Goal: Task Accomplishment & Management: Manage account settings

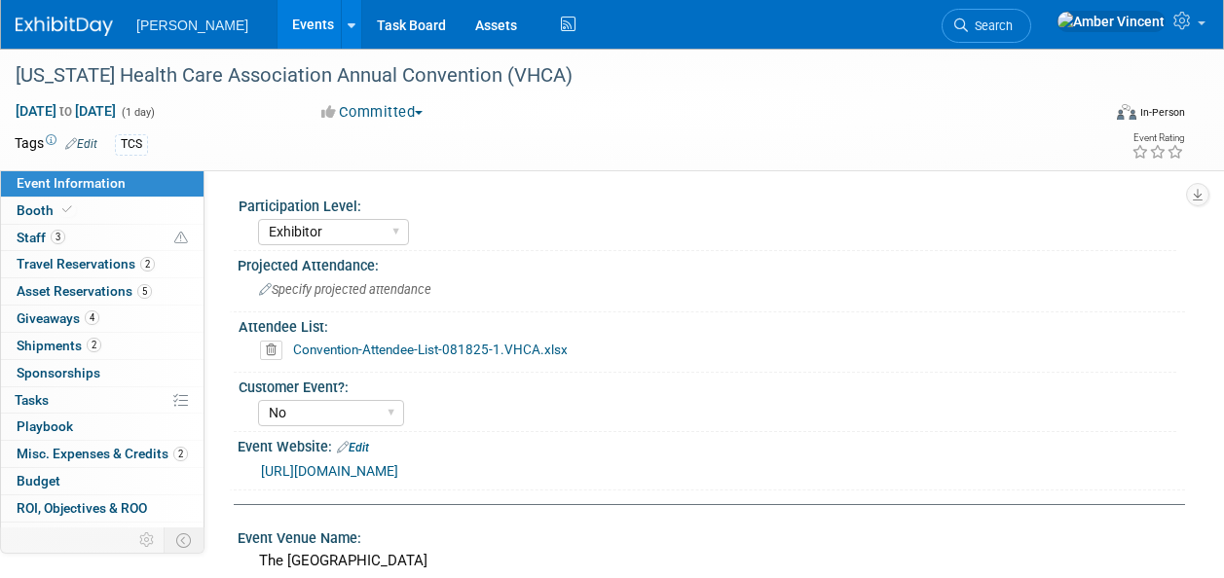
select select "Exhibitor"
select select "No"
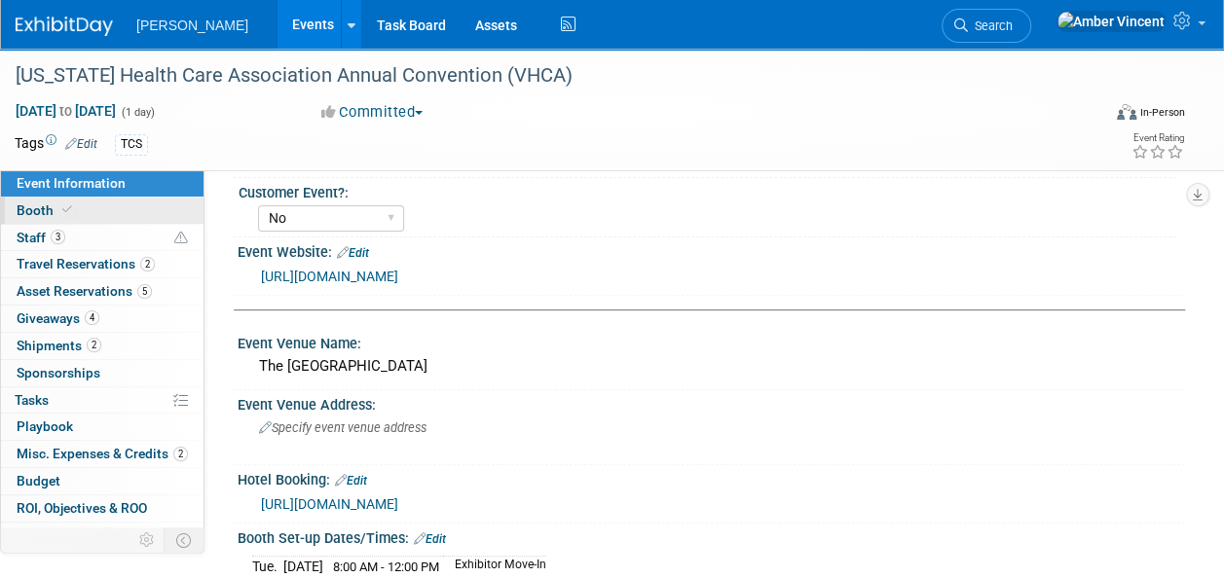
click at [60, 216] on span at bounding box center [67, 209] width 18 height 15
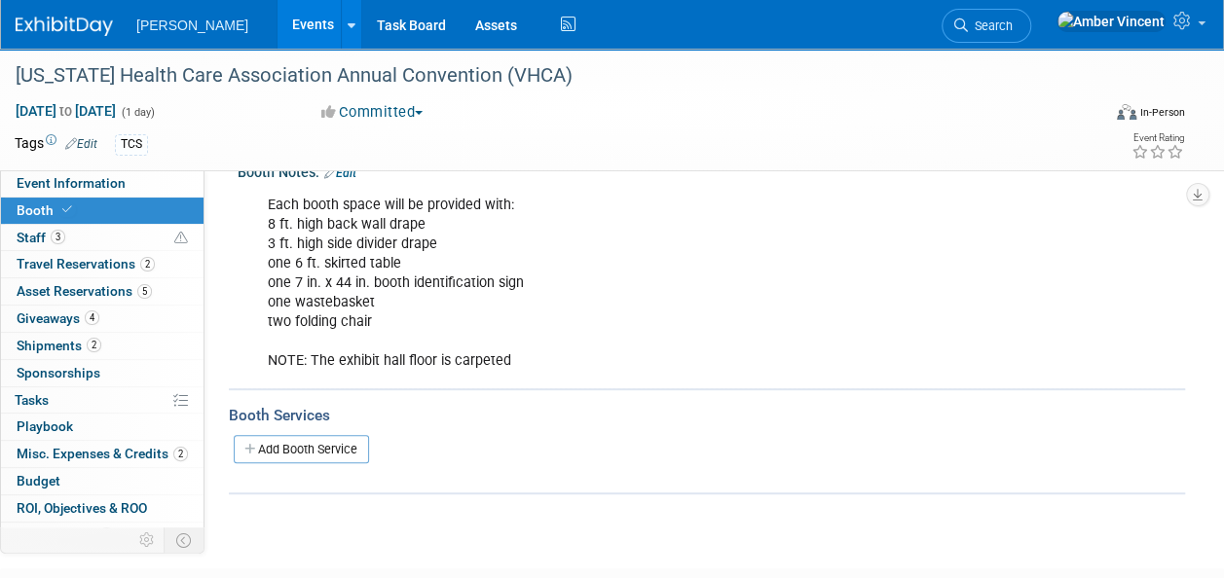
scroll to position [404, 0]
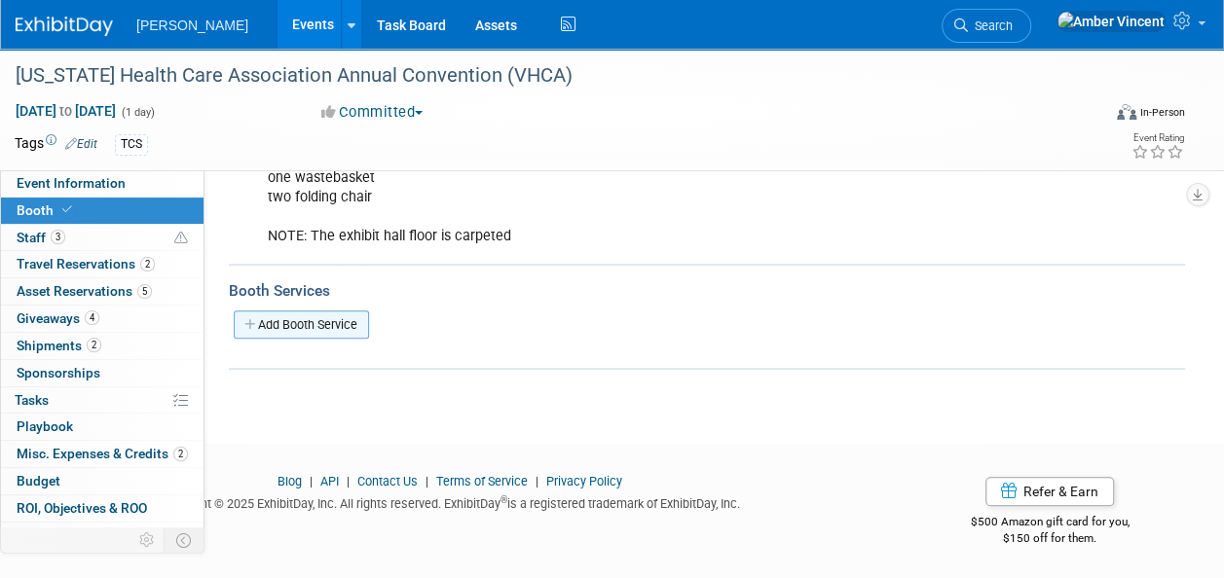
click at [316, 327] on link "Add Booth Service" at bounding box center [301, 325] width 135 height 28
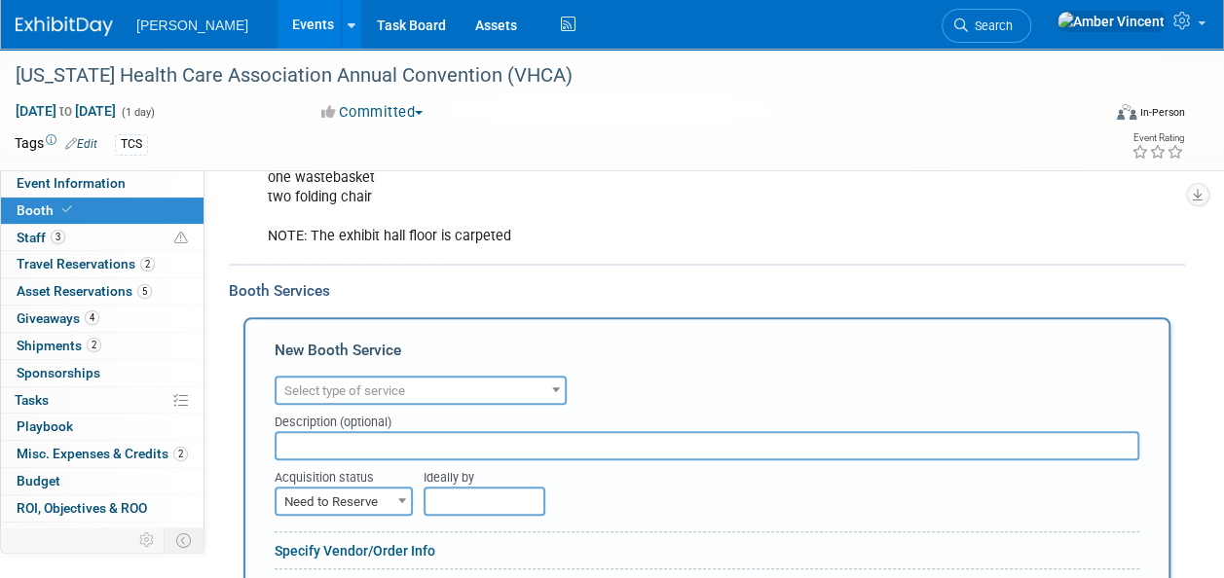
scroll to position [0, 0]
click at [439, 388] on span "Select type of service" at bounding box center [420, 391] width 288 height 27
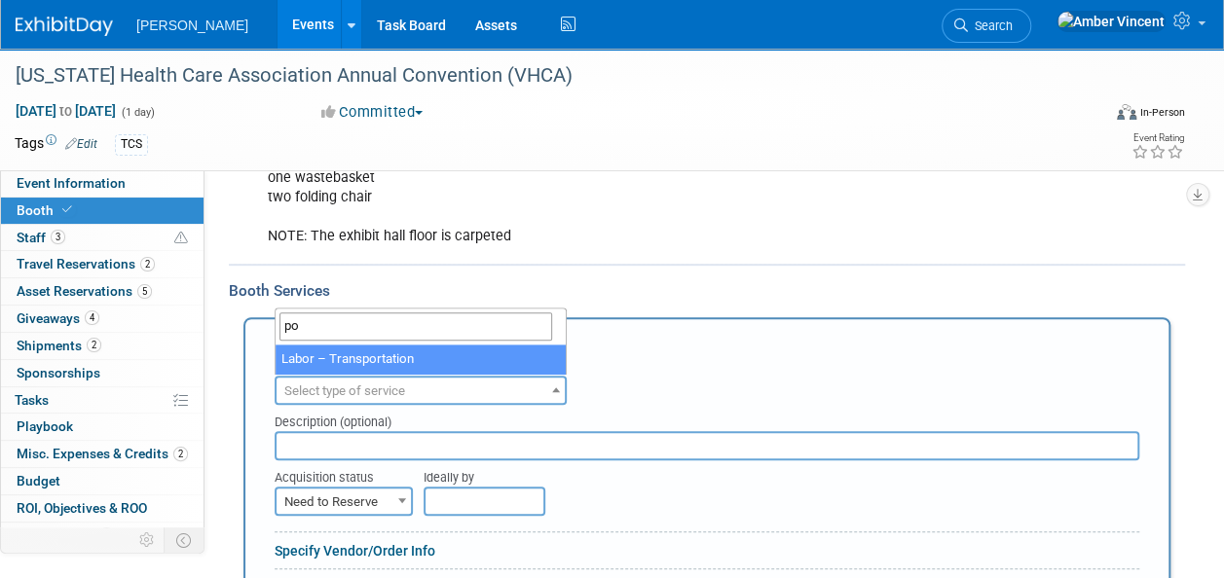
type input "p"
type input "ele"
select select "8"
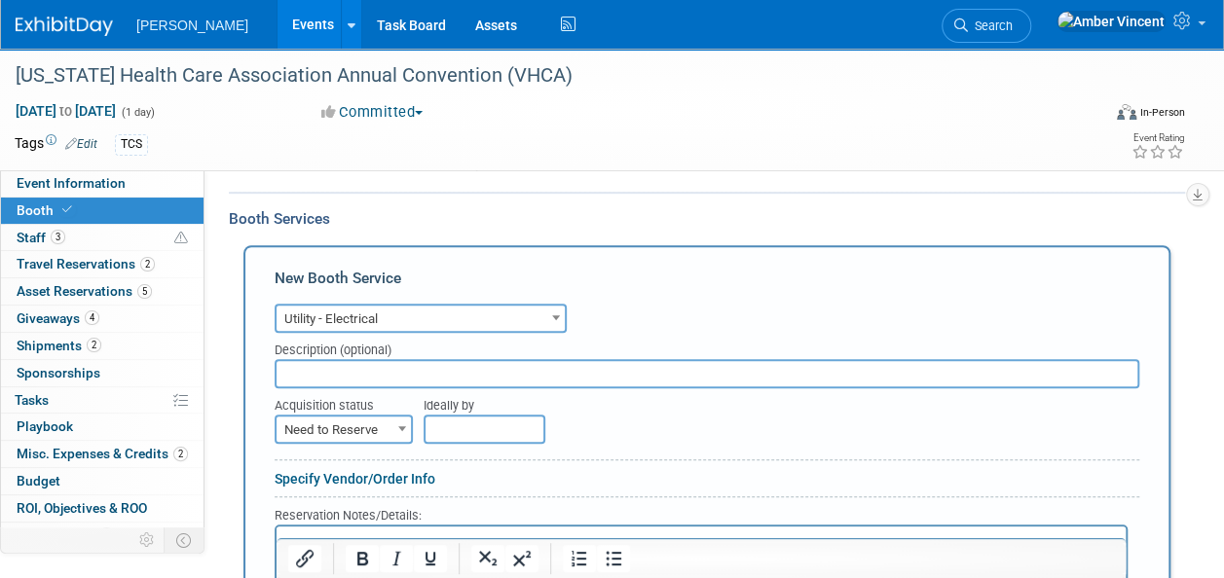
scroll to position [501, 0]
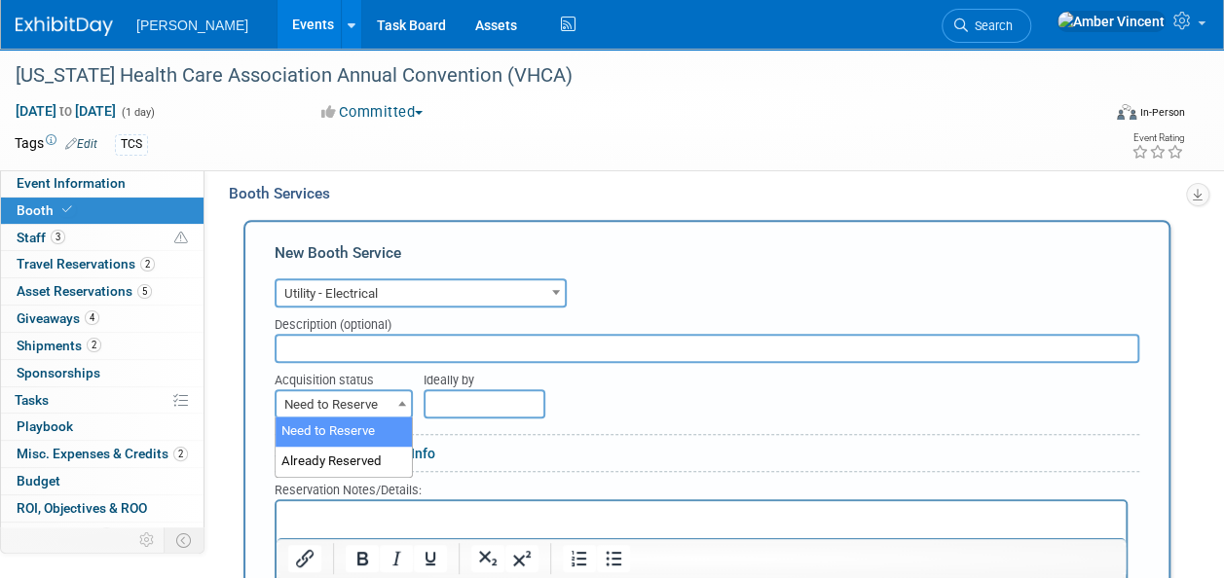
click at [349, 407] on span "Need to Reserve" at bounding box center [343, 404] width 134 height 27
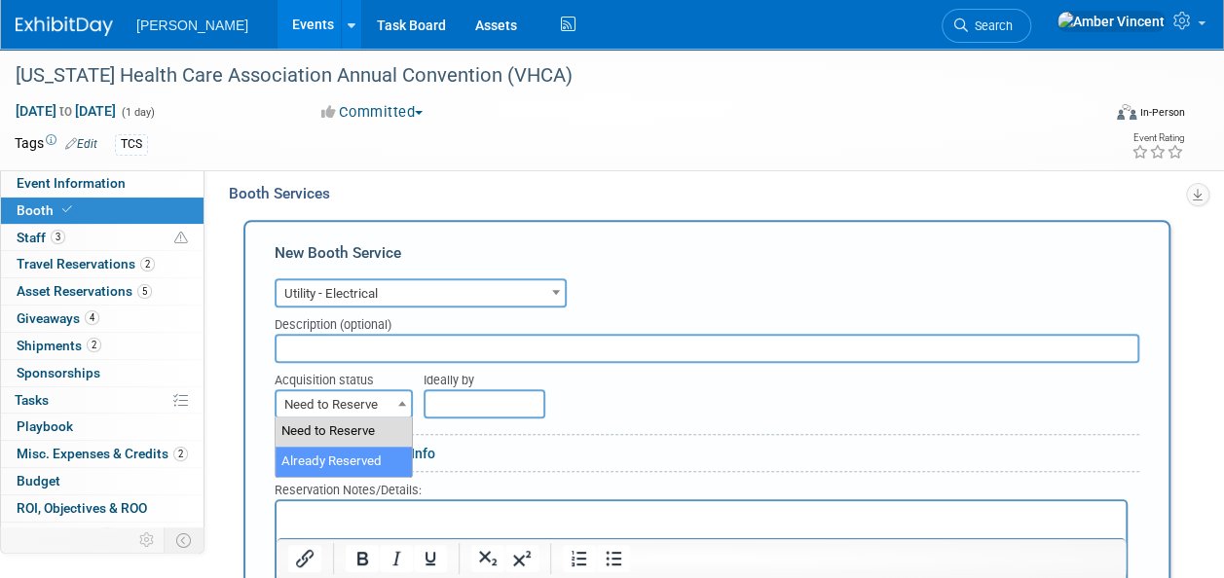
select select "2"
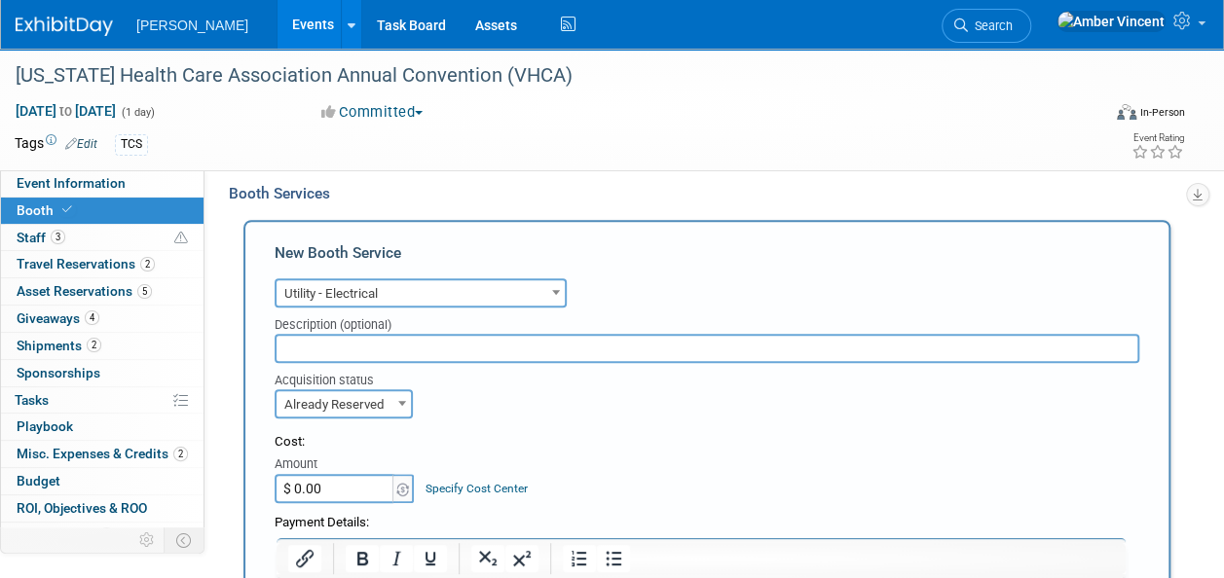
click at [366, 484] on input "$ 0.00" at bounding box center [336, 488] width 122 height 29
type input "$ 88.41"
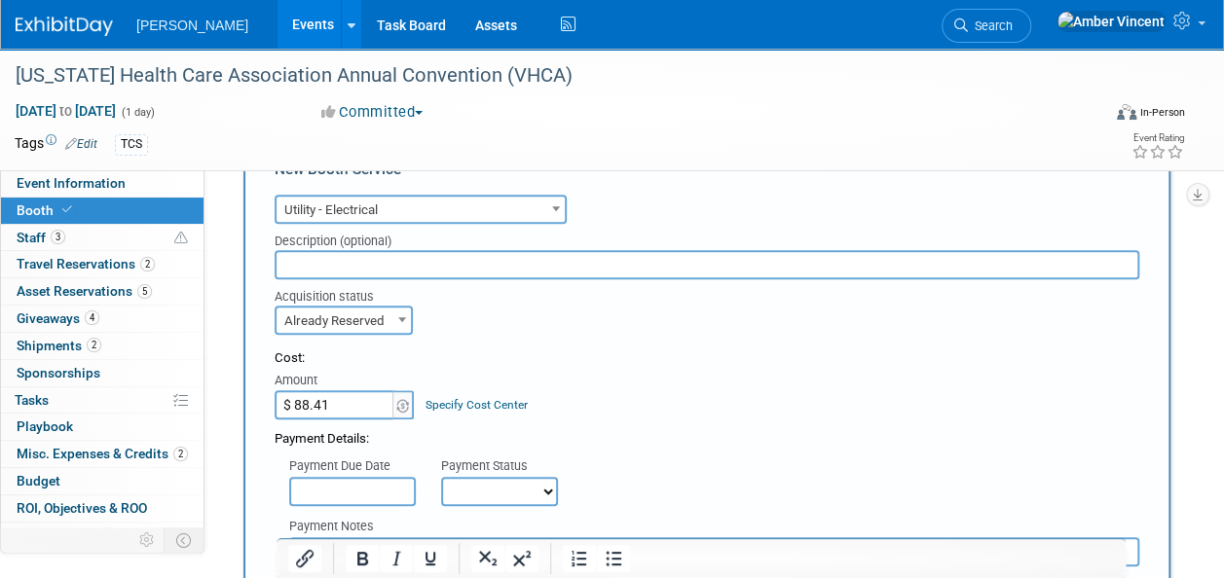
scroll to position [793, 0]
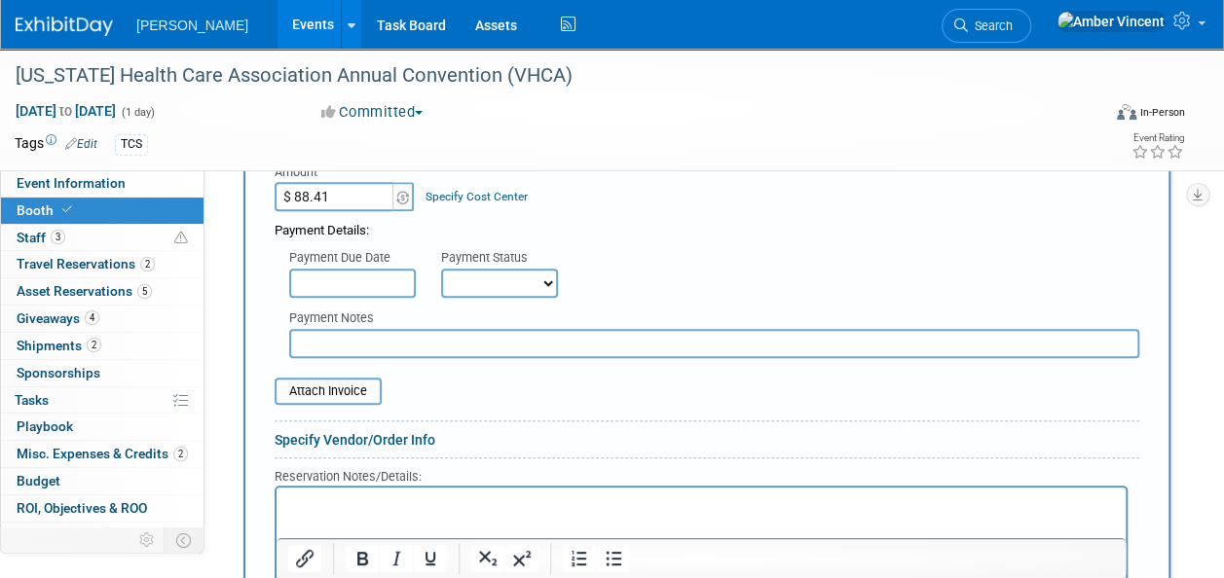
click at [525, 270] on select "Not Paid Yet Partially Paid Paid in Full" at bounding box center [499, 283] width 117 height 29
select select "1"
click at [441, 269] on select "Not Paid Yet Partially Paid Paid in Full" at bounding box center [499, 283] width 117 height 29
click at [319, 329] on input "text" at bounding box center [714, 343] width 850 height 29
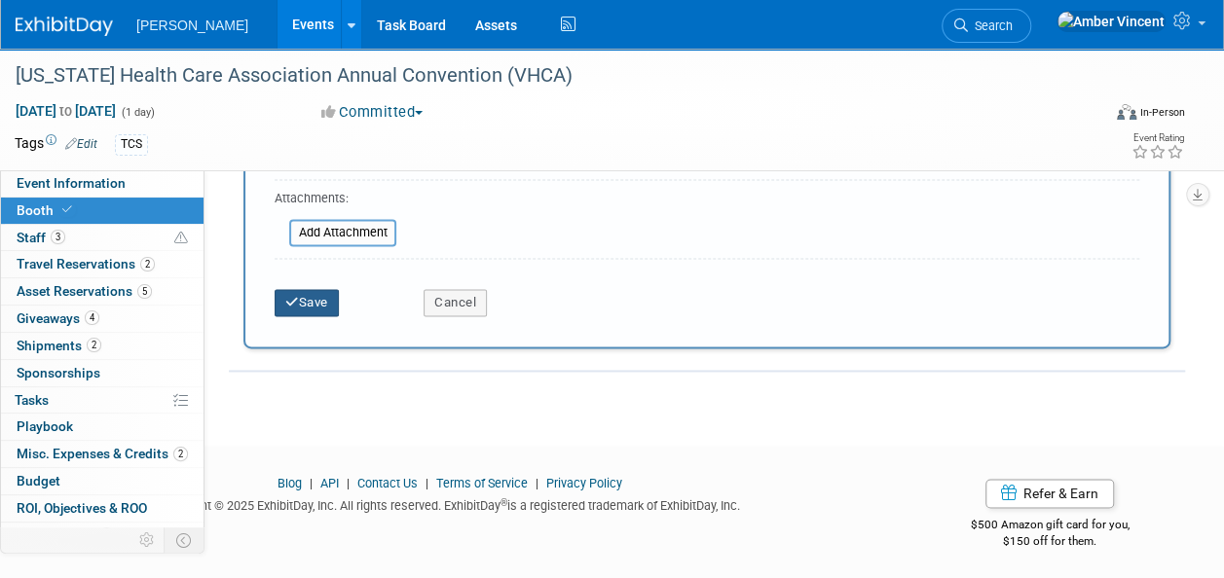
type input "Invoice printed and submitted to [PERSON_NAME]"
click at [317, 290] on button "Save" at bounding box center [307, 302] width 64 height 27
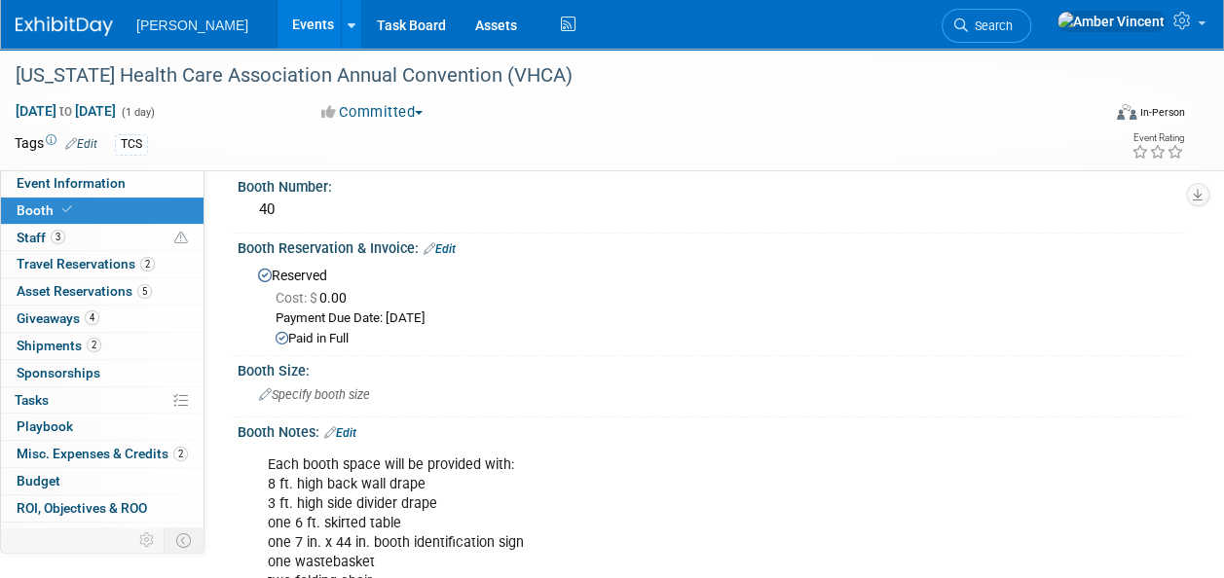
scroll to position [0, 0]
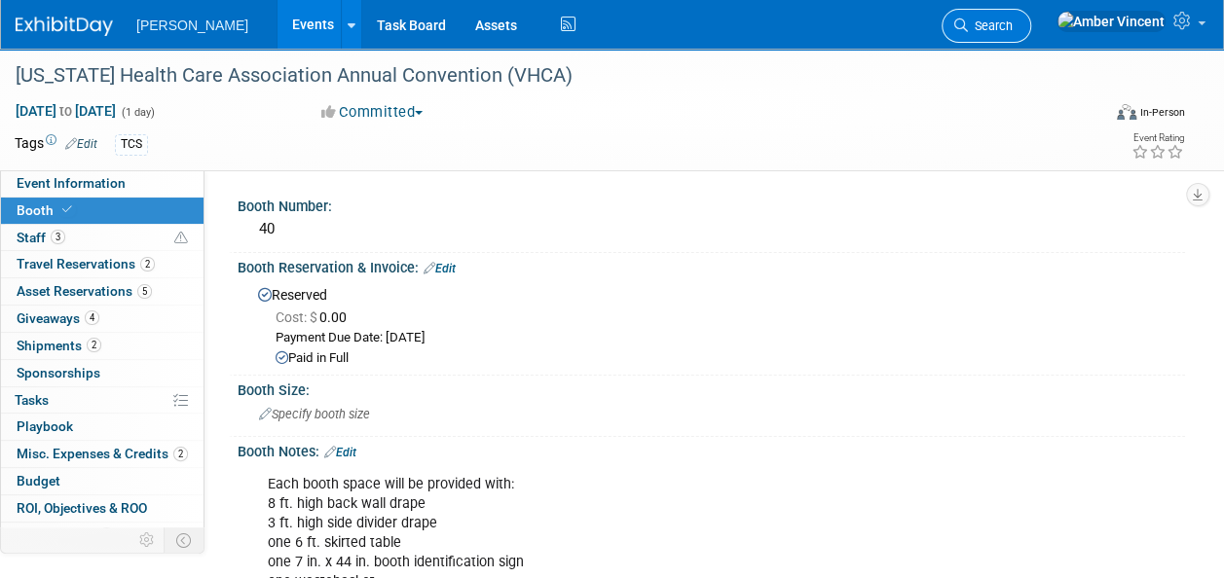
click at [1012, 23] on span "Search" at bounding box center [990, 25] width 45 height 15
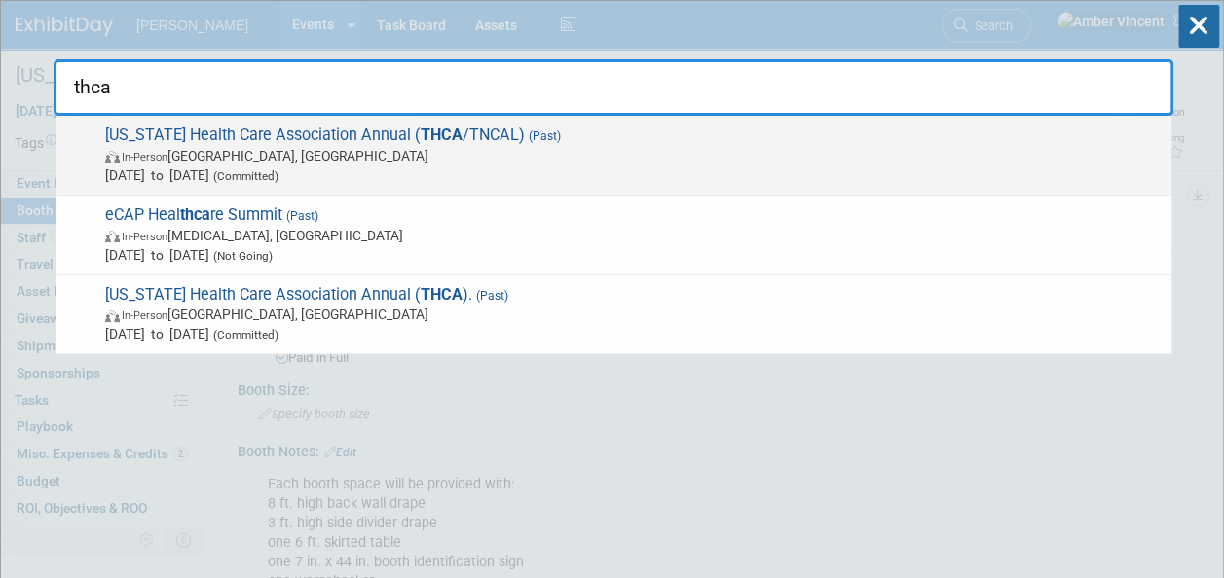
type input "thca"
click at [424, 174] on span "[DATE] to [DATE] (Committed)" at bounding box center [633, 174] width 1056 height 19
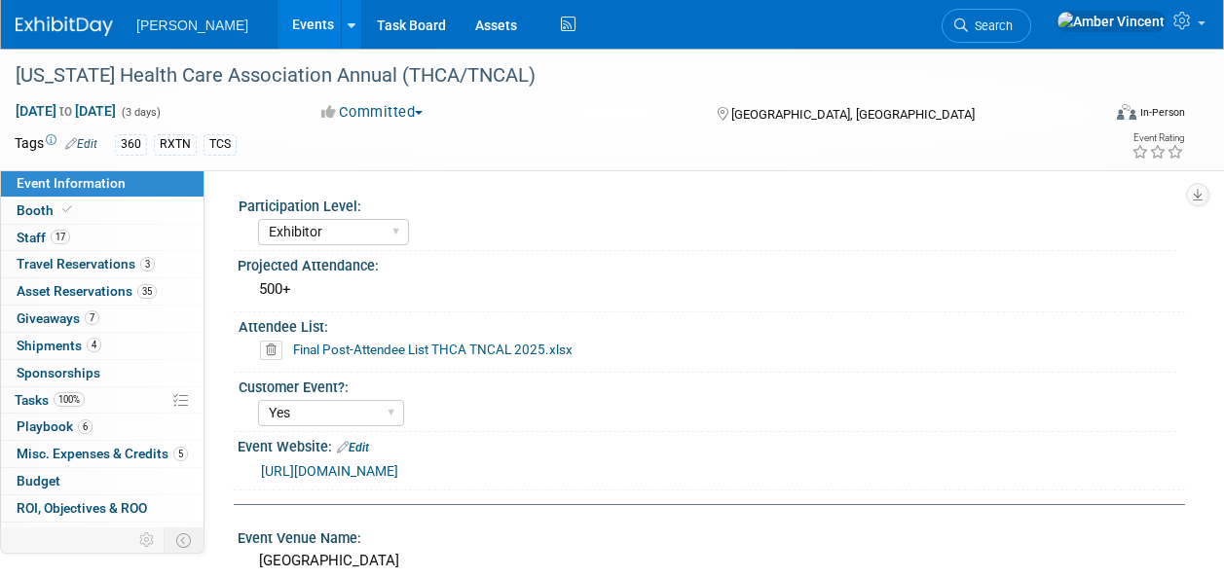
select select "Exhibitor"
select select "Yes"
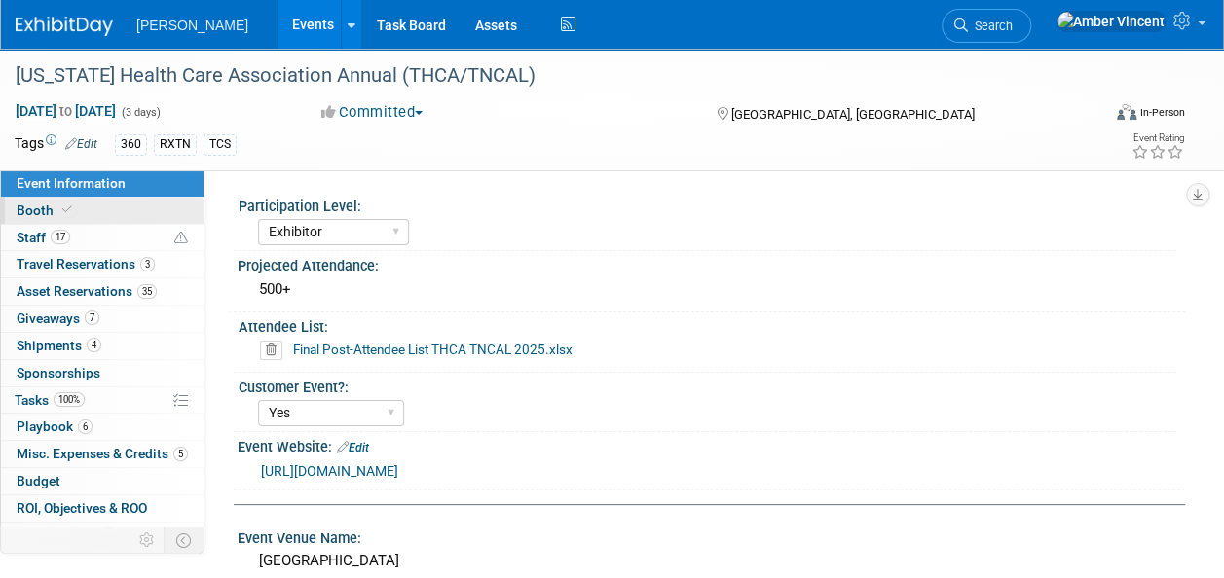
click at [62, 210] on icon at bounding box center [67, 209] width 10 height 11
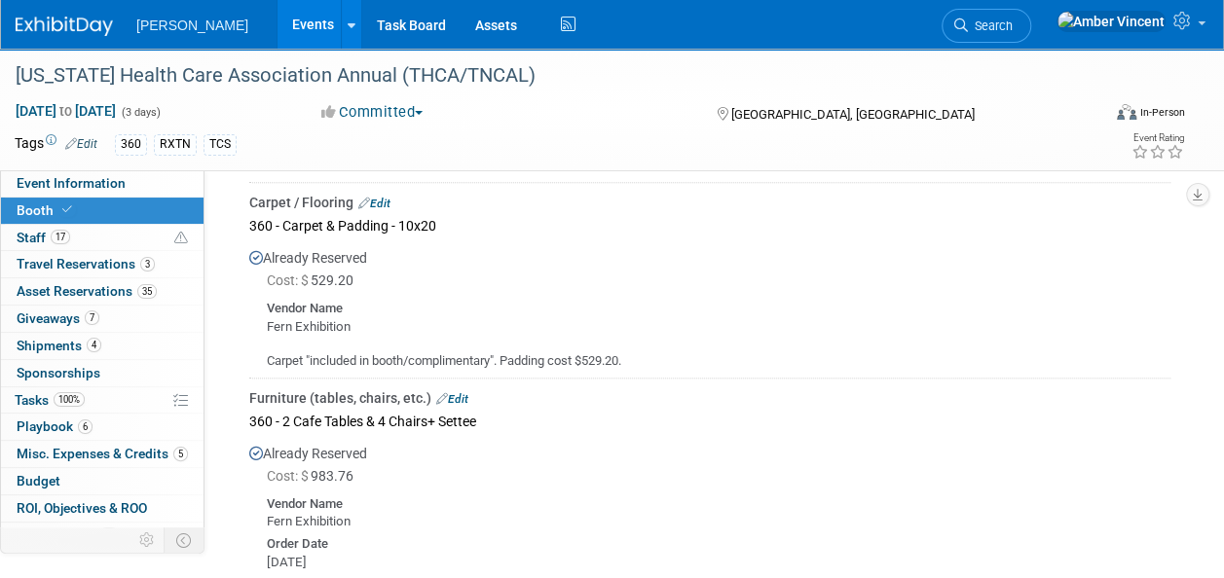
scroll to position [779, 0]
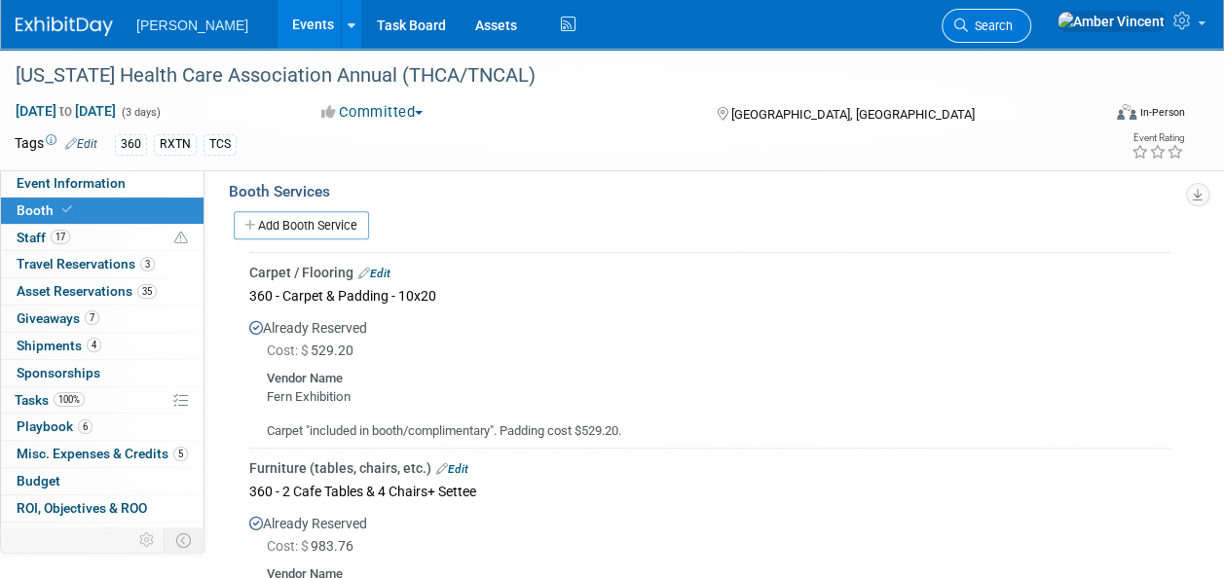
click at [1012, 21] on span "Search" at bounding box center [990, 25] width 45 height 15
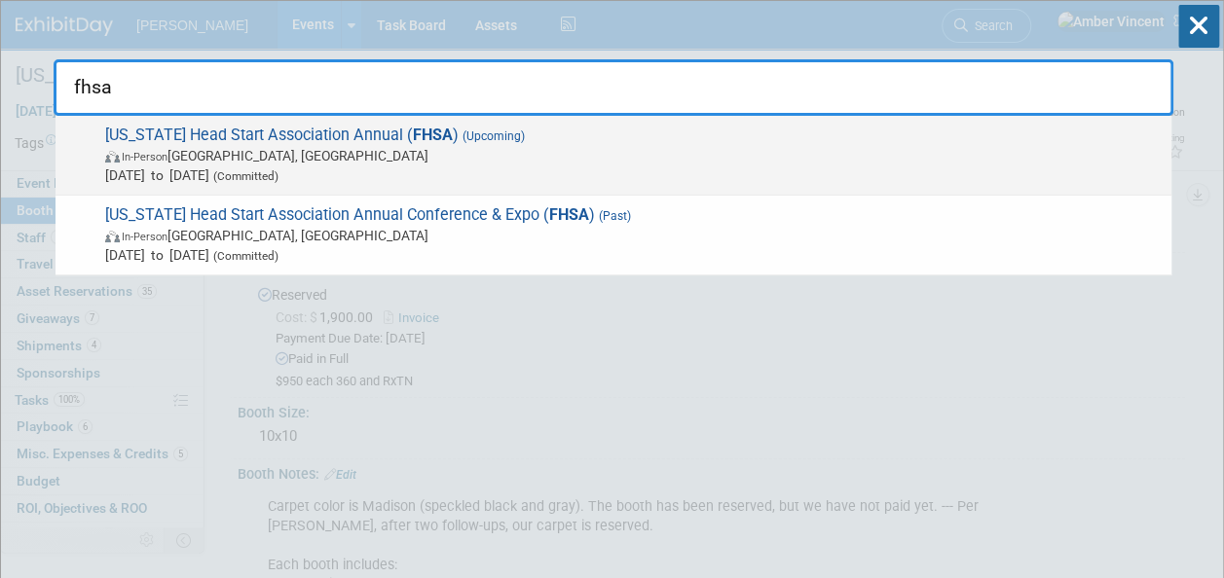
type input "fhsa"
click at [768, 133] on span "Florida Head Start Association Annual ( FHSA ) (Upcoming) In-Person Orlando, FL…" at bounding box center [630, 155] width 1062 height 59
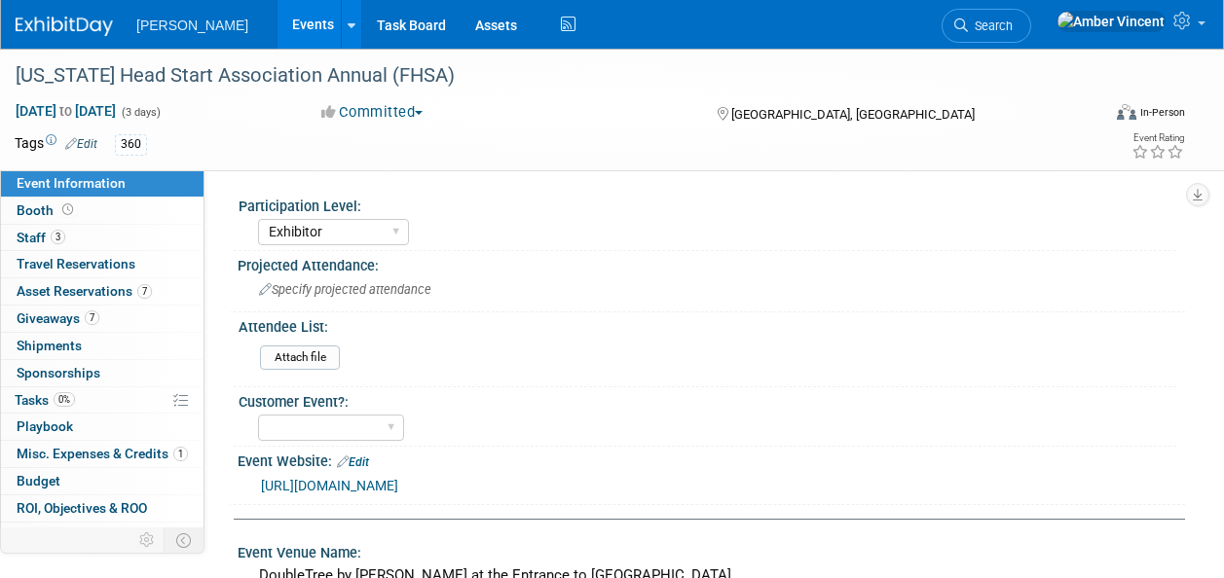
select select "Exhibitor"
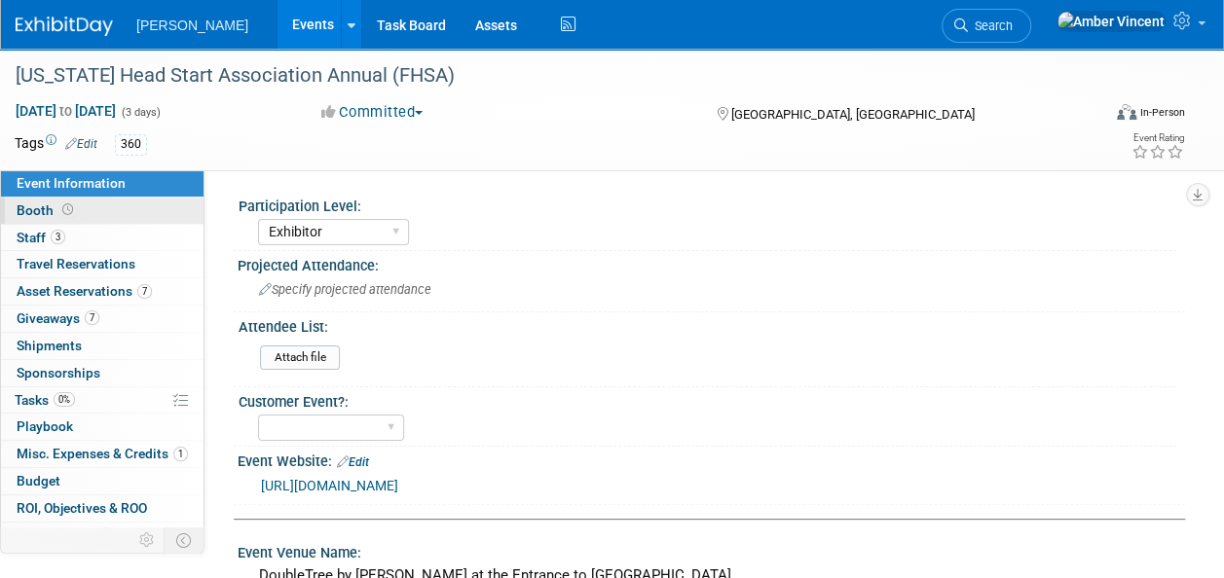
click at [59, 213] on span at bounding box center [67, 209] width 18 height 15
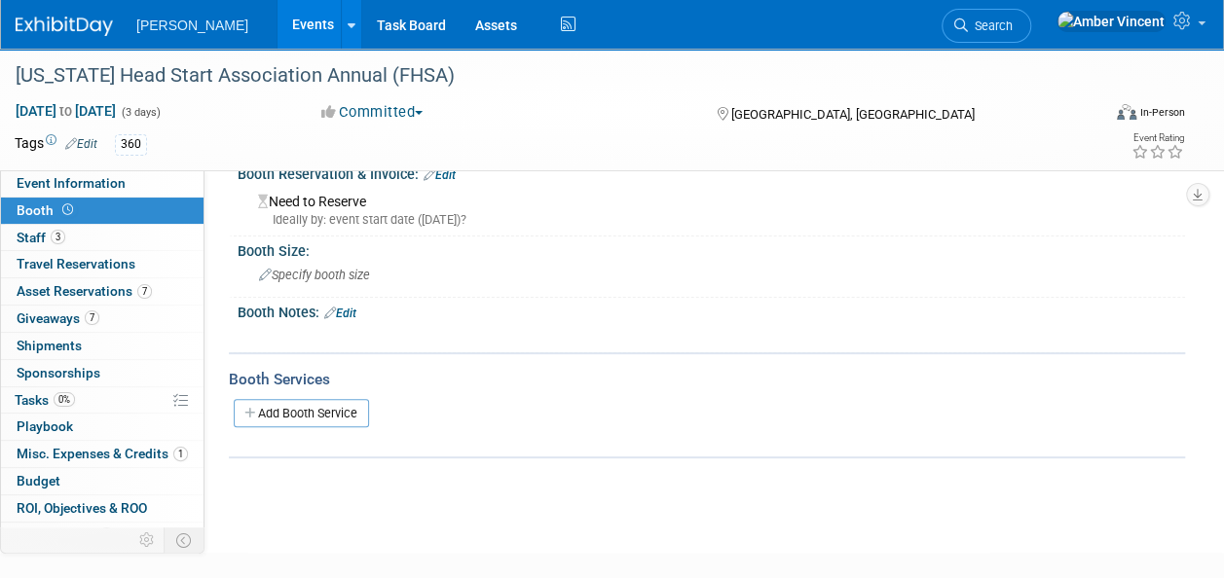
scroll to position [204, 0]
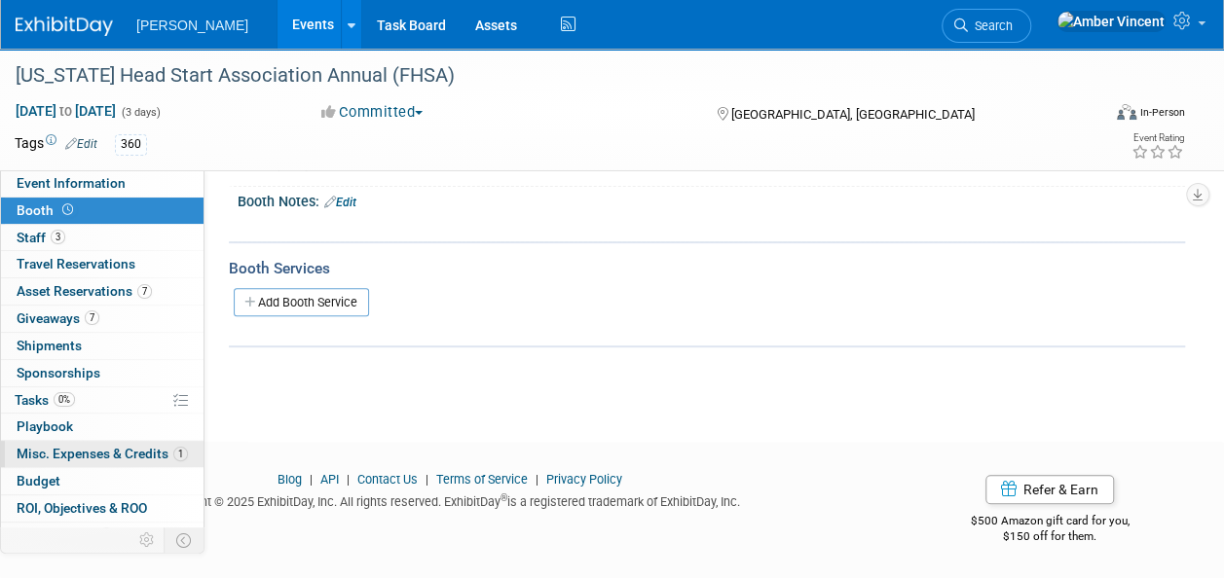
click at [89, 447] on span "Misc. Expenses & Credits 1" at bounding box center [102, 454] width 171 height 16
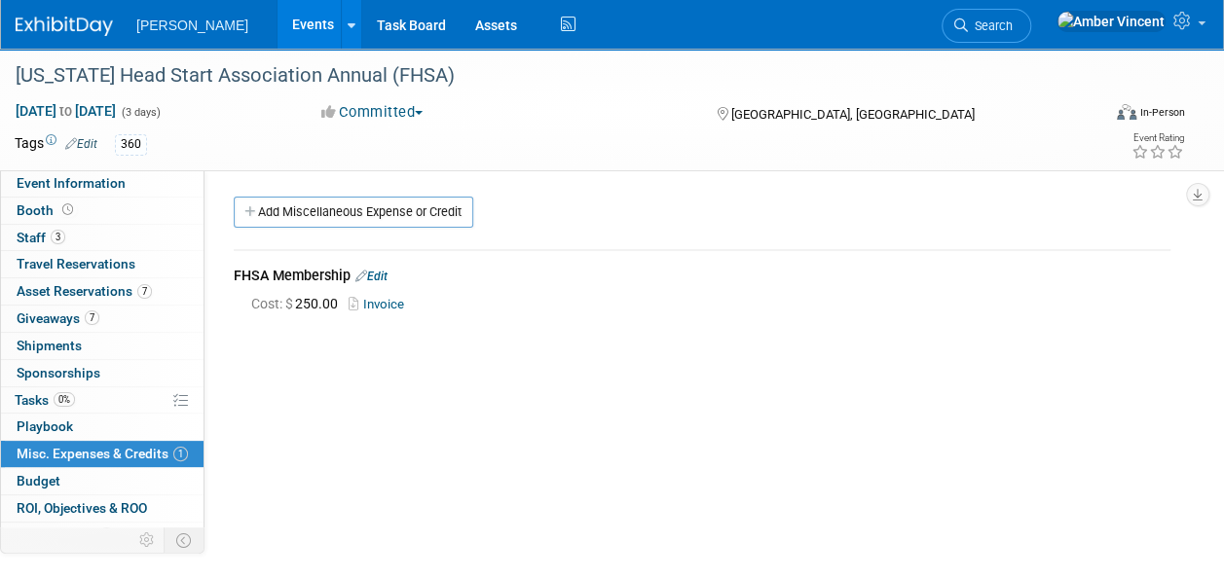
click at [387, 308] on link "Invoice" at bounding box center [379, 304] width 63 height 15
click at [74, 207] on span at bounding box center [67, 209] width 18 height 15
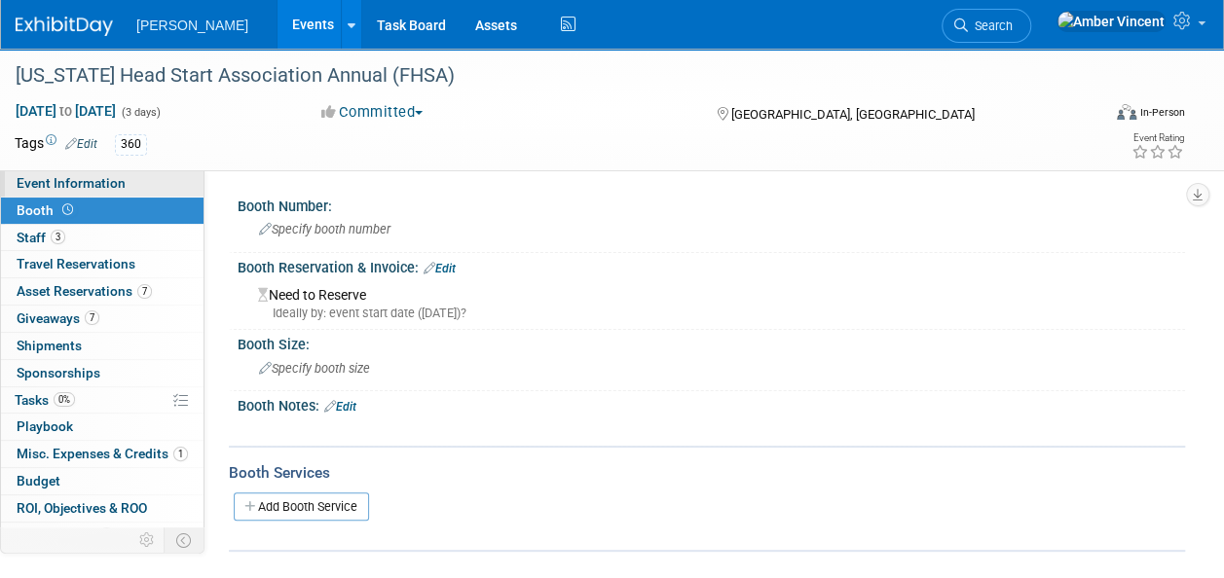
click at [56, 175] on link "Event Information" at bounding box center [102, 183] width 202 height 26
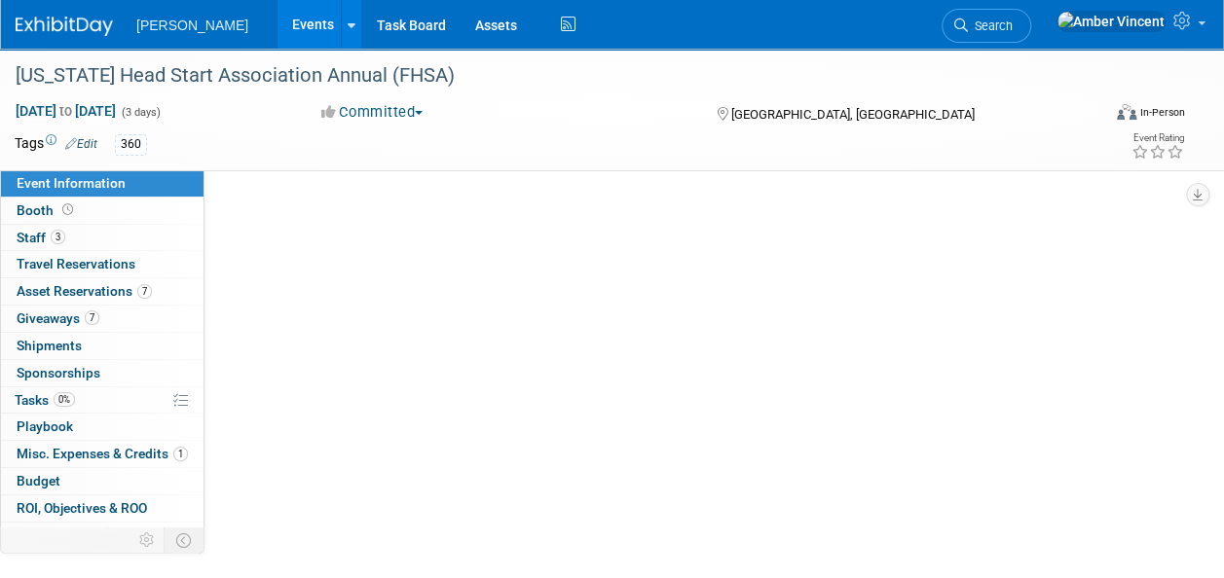
select select "Exhibitor"
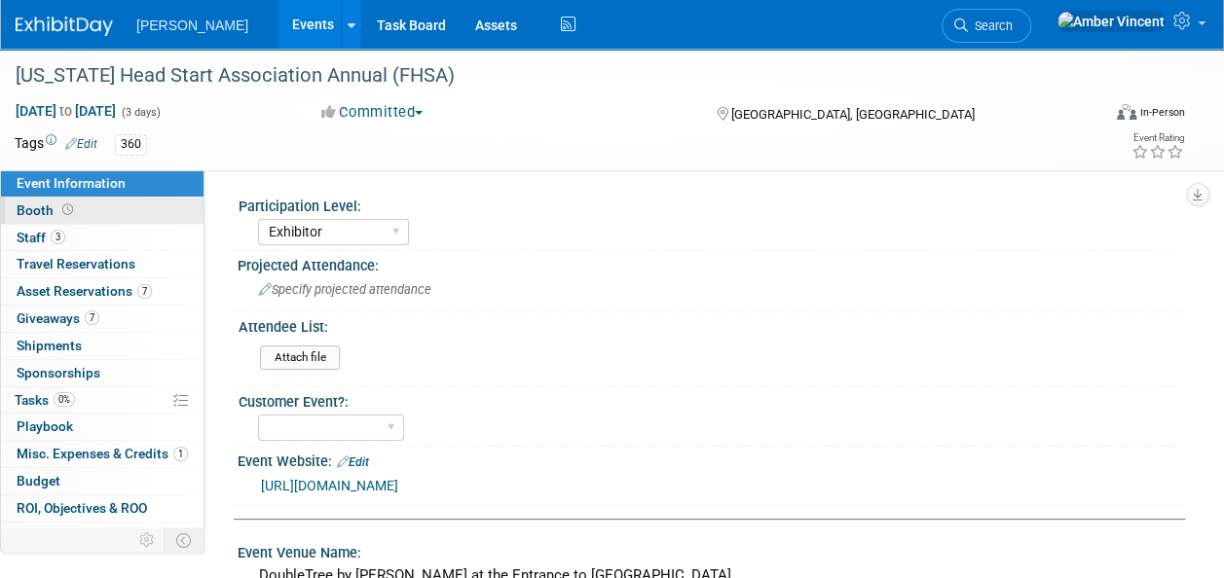
click at [52, 204] on span "Booth" at bounding box center [47, 210] width 60 height 16
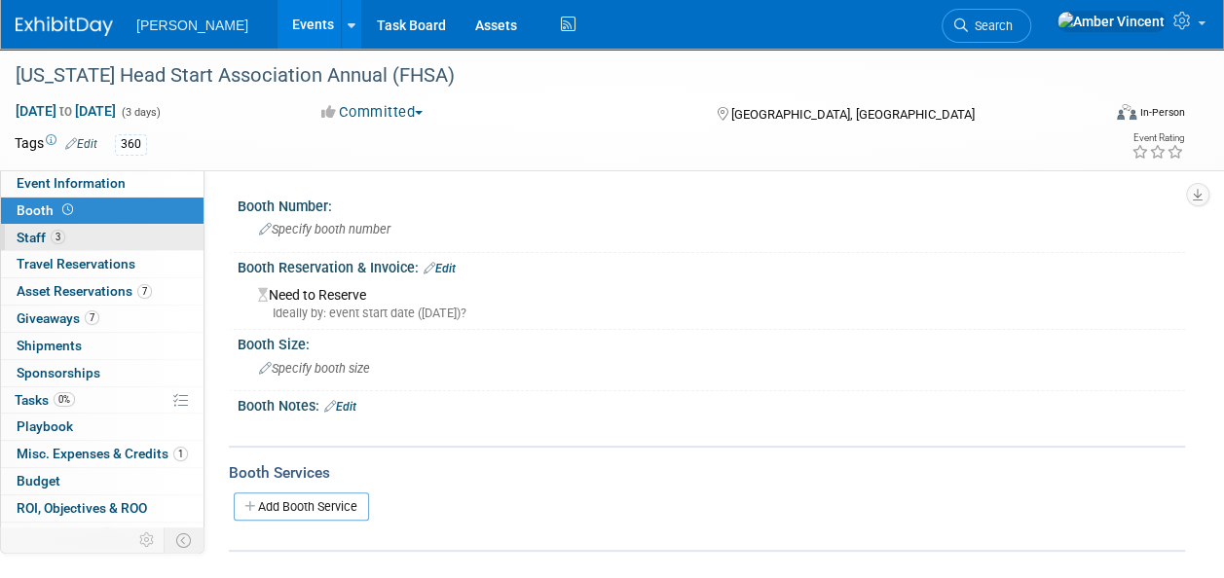
click at [57, 232] on span "3" at bounding box center [58, 237] width 15 height 15
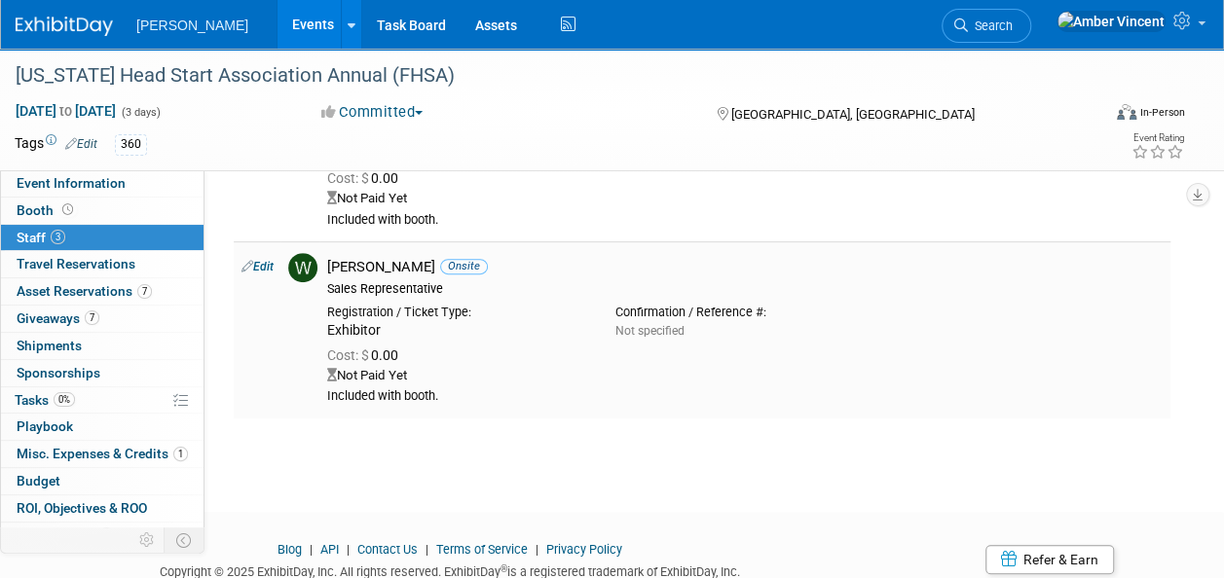
scroll to position [292, 0]
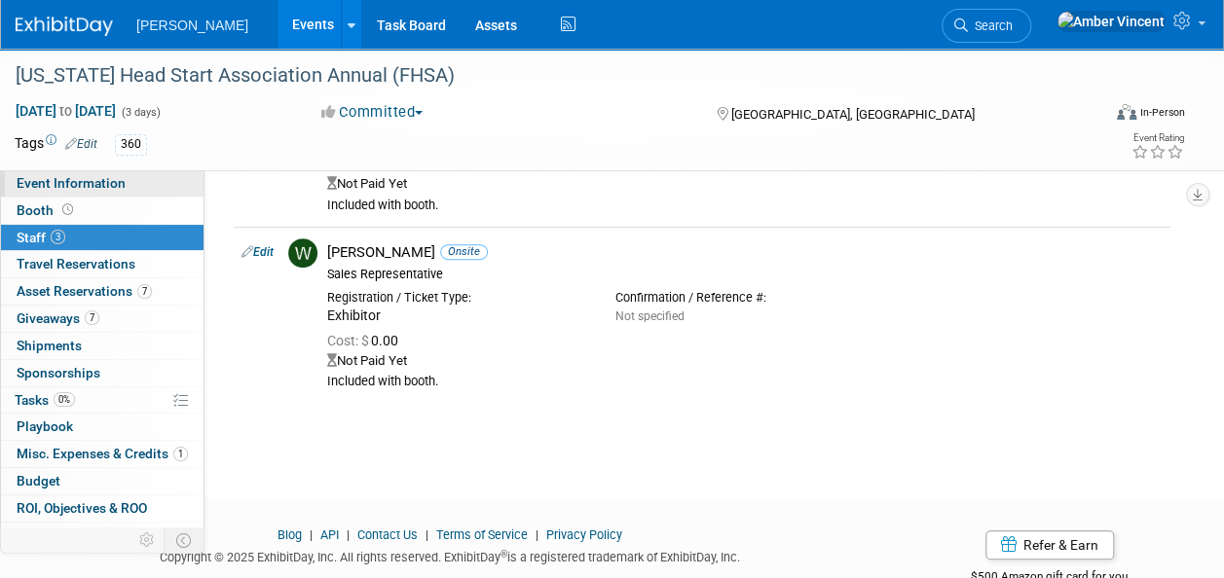
click at [100, 189] on span "Event Information" at bounding box center [71, 183] width 109 height 16
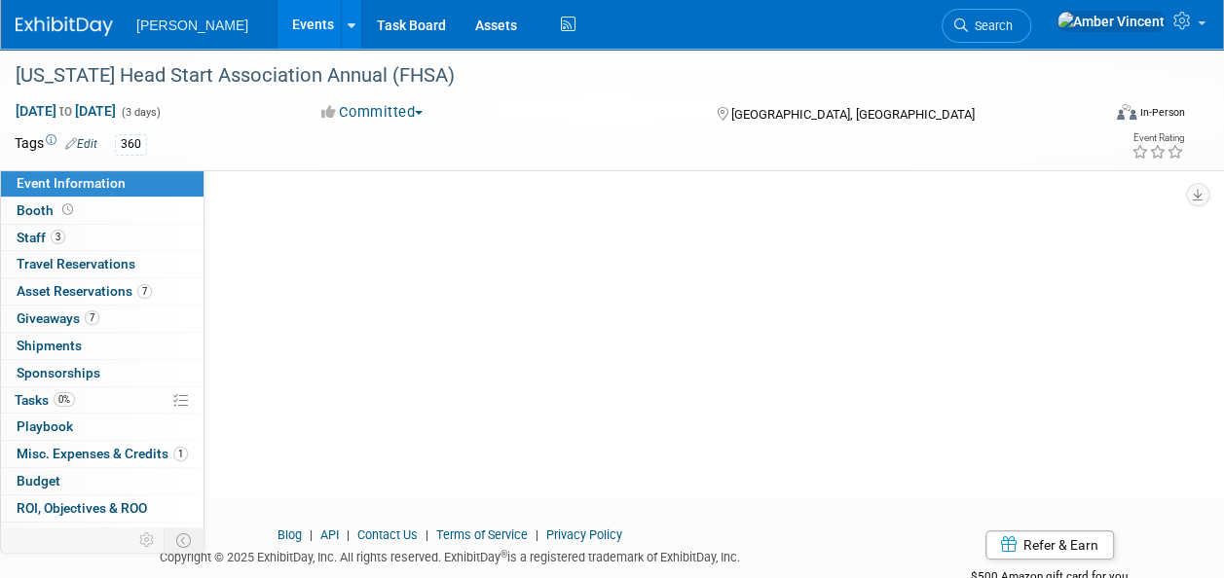
scroll to position [0, 0]
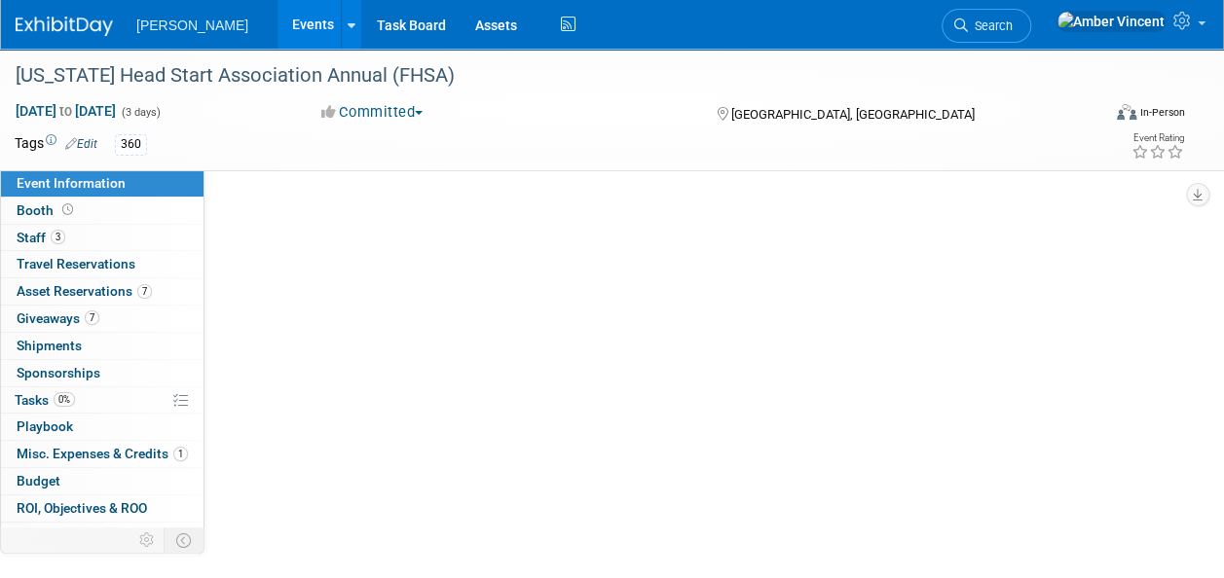
select select "Exhibitor"
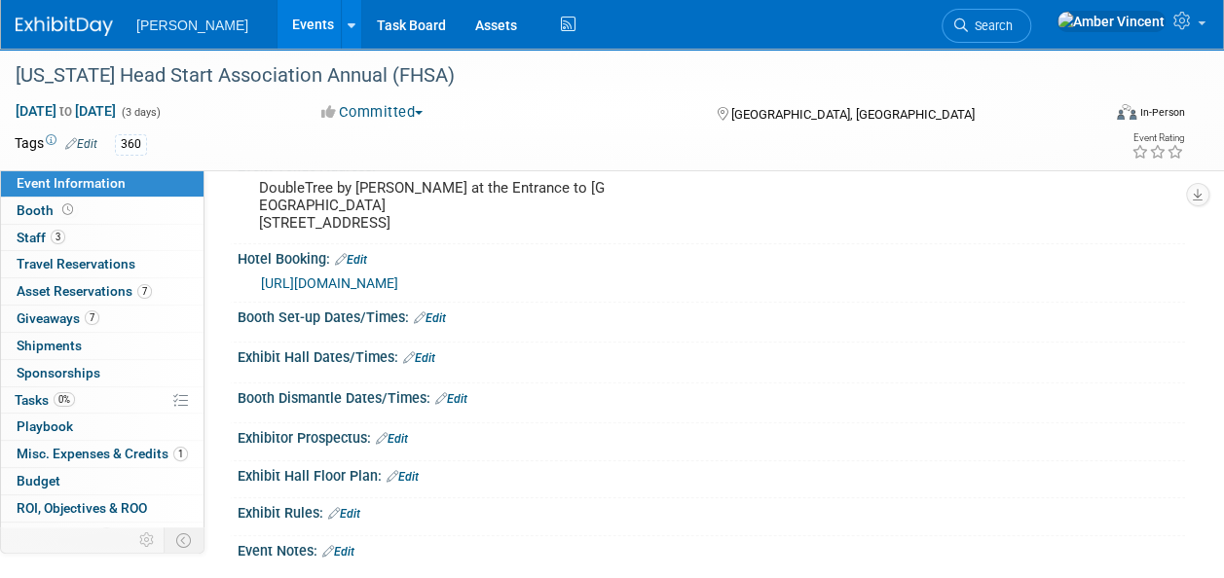
scroll to position [487, 0]
